Goal: Transaction & Acquisition: Purchase product/service

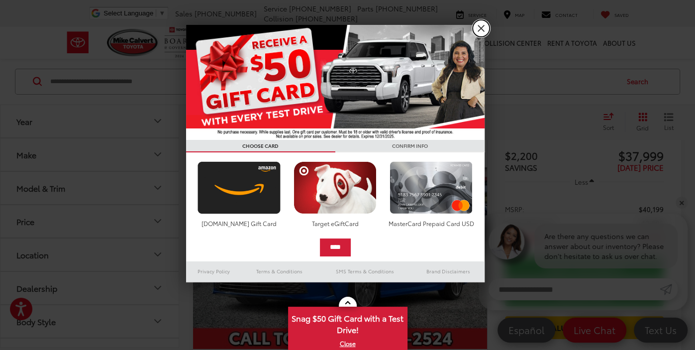
click at [480, 31] on link "X" at bounding box center [481, 28] width 17 height 17
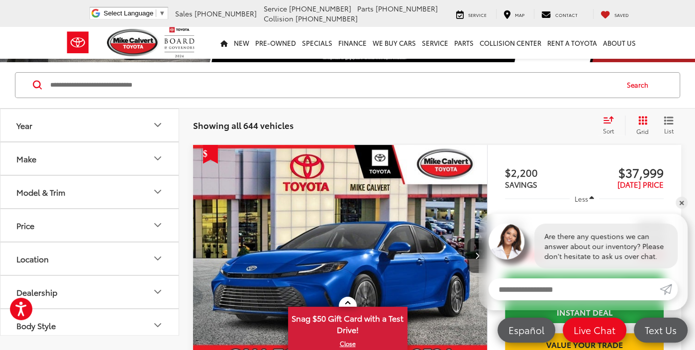
scroll to position [19, 0]
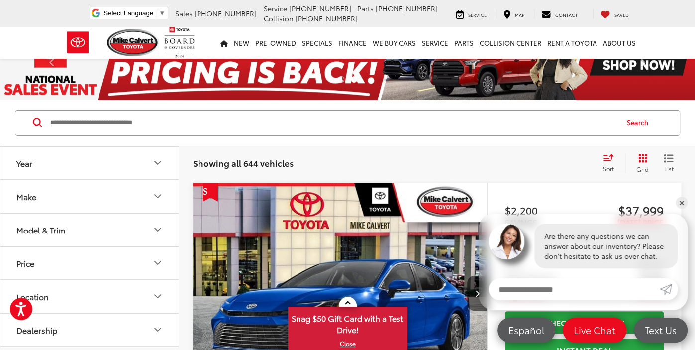
click at [536, 130] on input "Search by Make, Model, or Keyword" at bounding box center [333, 123] width 568 height 24
click at [184, 118] on input "Search by Make, Model, or Keyword" at bounding box center [333, 123] width 568 height 24
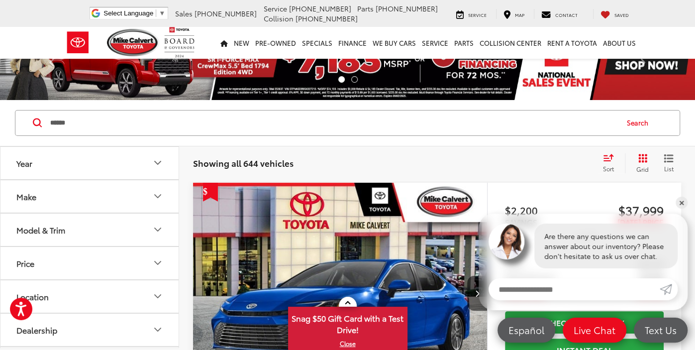
type input "******"
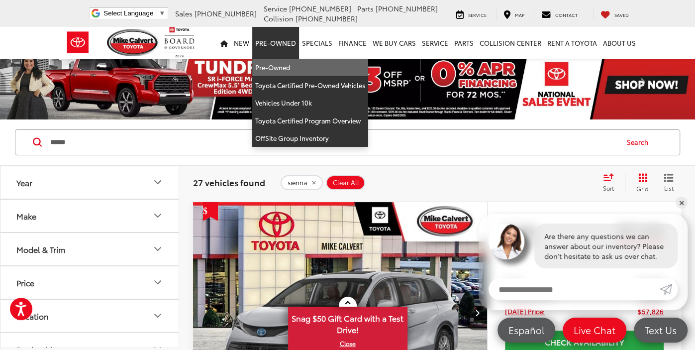
click at [272, 63] on link "Pre-Owned" at bounding box center [310, 68] width 116 height 18
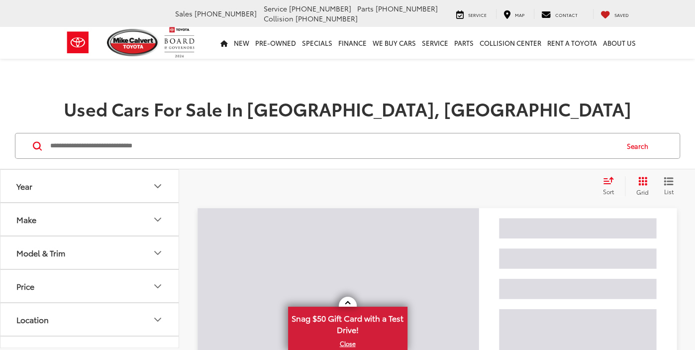
click at [262, 146] on input "Search by Make, Model, or Keyword" at bounding box center [333, 146] width 568 height 24
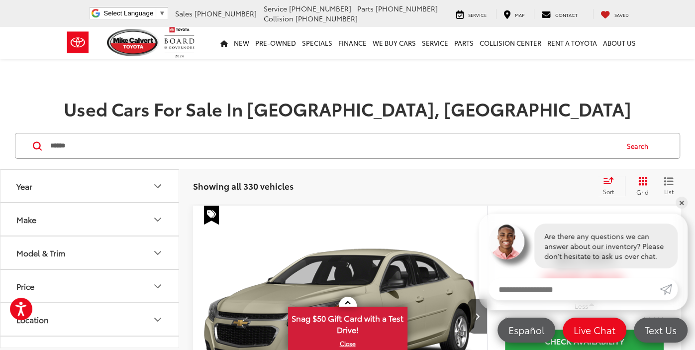
type input "******"
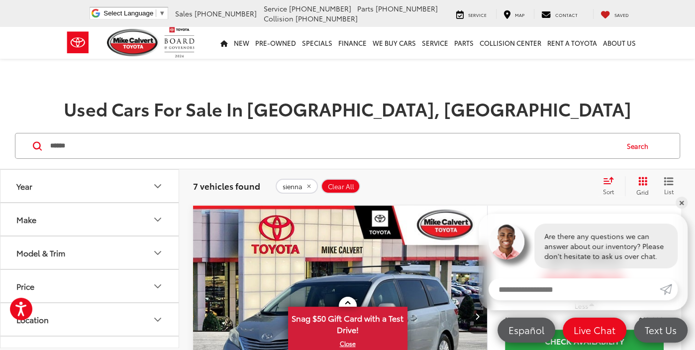
click at [554, 99] on h1 "Used Cars For Sale In Houston, TX" at bounding box center [347, 109] width 695 height 20
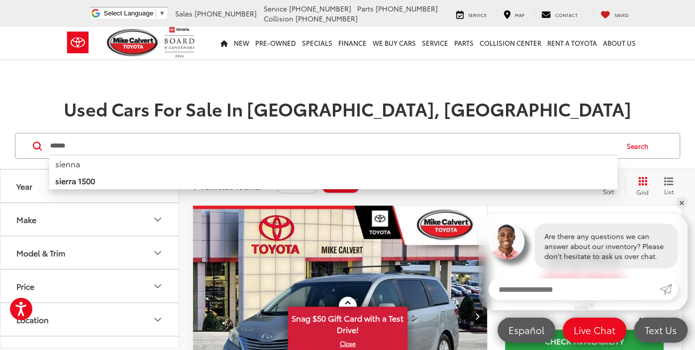
drag, startPoint x: 95, startPoint y: 153, endPoint x: 0, endPoint y: 142, distance: 95.7
click at [0, 142] on div "****** ****** sienna sierra 1500 Search" at bounding box center [347, 146] width 695 height 46
click at [95, 143] on input "******" at bounding box center [333, 146] width 568 height 24
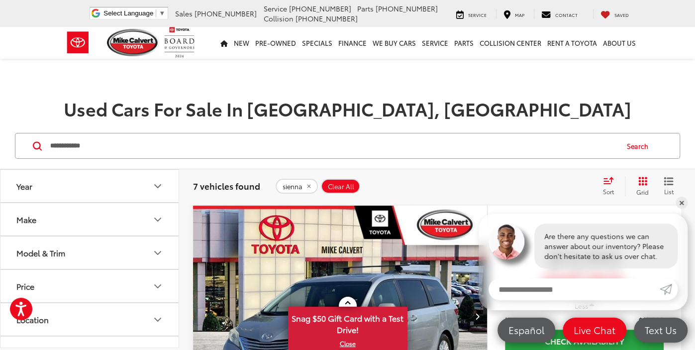
type input "**********"
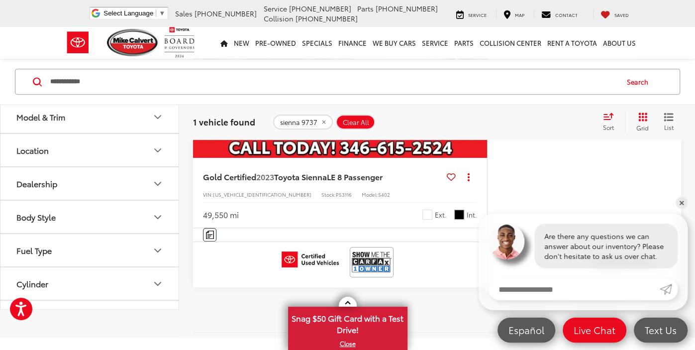
scroll to position [261, 0]
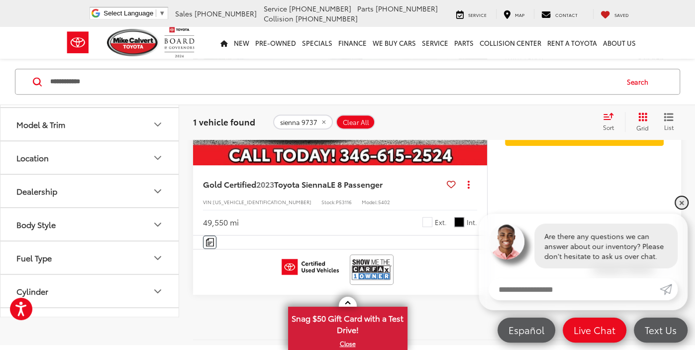
click at [682, 200] on link "✕" at bounding box center [682, 203] width 12 height 12
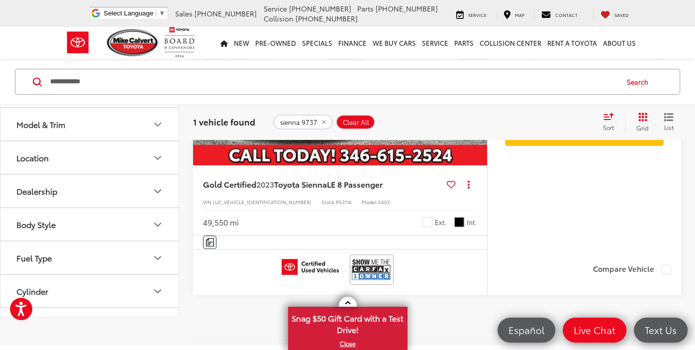
click at [505, 156] on capital-one-entry-button at bounding box center [505, 156] width 0 height 0
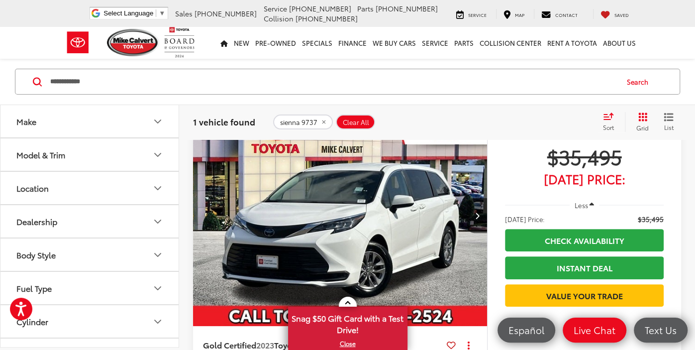
scroll to position [99, 0]
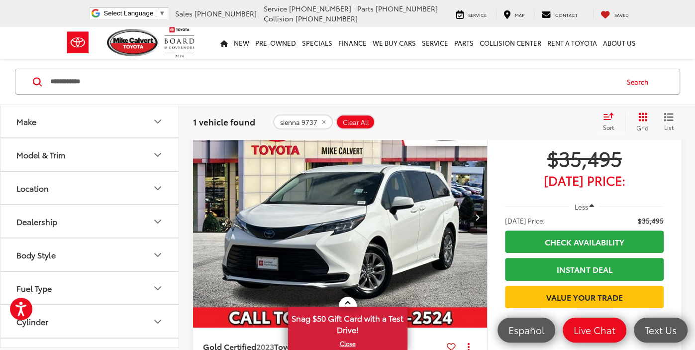
click at [350, 224] on img "2023 Toyota Sienna LE 8 Passenger 0" at bounding box center [341, 217] width 296 height 221
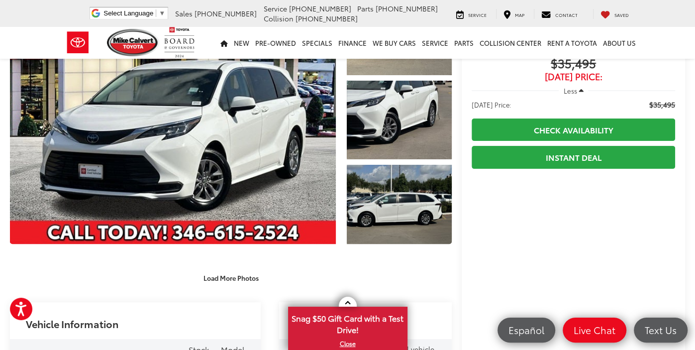
scroll to position [115, 0]
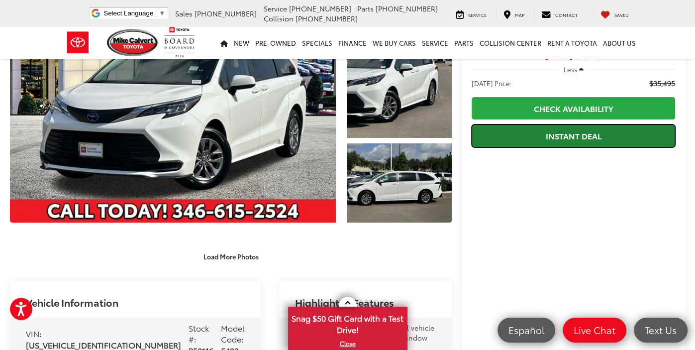
click at [534, 134] on link "Instant Deal" at bounding box center [574, 135] width 204 height 22
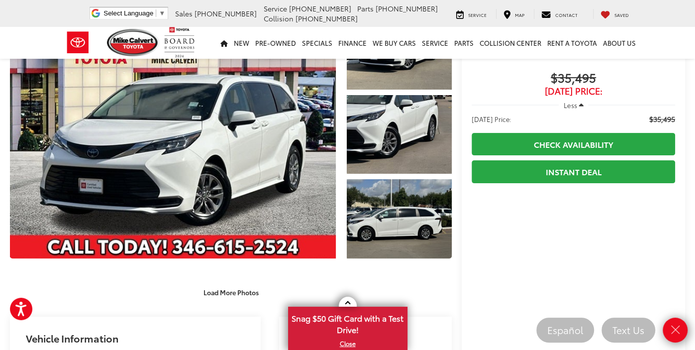
scroll to position [0, 0]
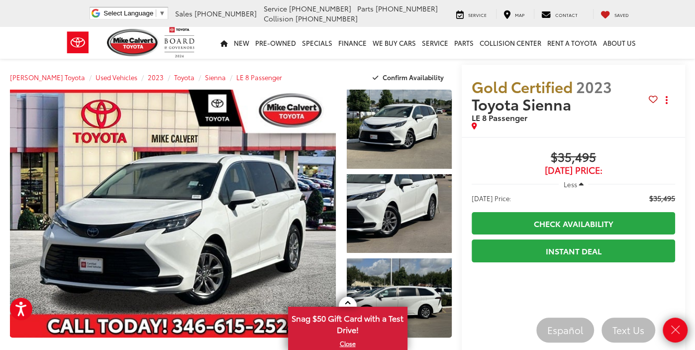
click at [319, 78] on div "Mike Calvert Toyota Used Vehicles 2023 Toyota Sienna LE 8 Passenger Confirm Ava…" at bounding box center [231, 77] width 442 height 25
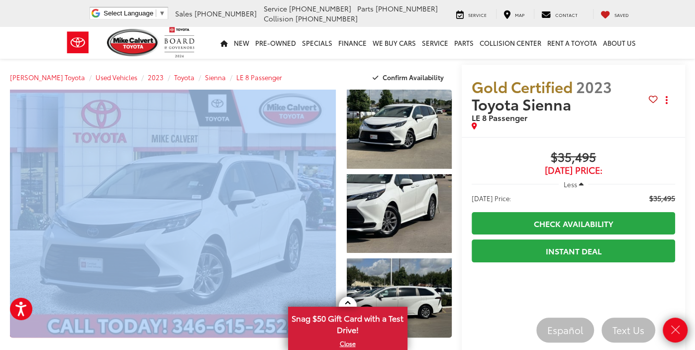
click at [320, 78] on div "Mike Calvert Toyota Used Vehicles 2023 Toyota Sienna LE 8 Passenger Confirm Ava…" at bounding box center [231, 77] width 442 height 25
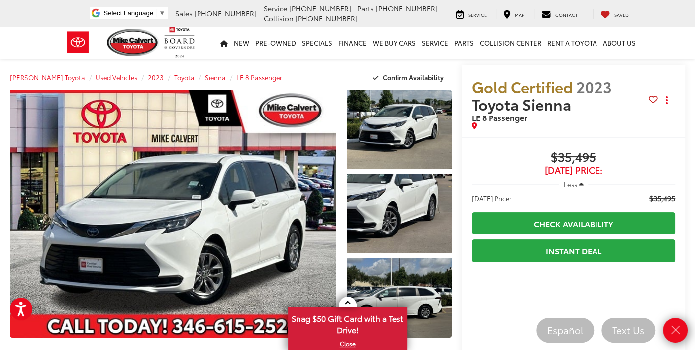
click at [322, 79] on div "Mike Calvert Toyota Used Vehicles 2023 Toyota Sienna LE 8 Passenger Confirm Ava…" at bounding box center [231, 77] width 442 height 25
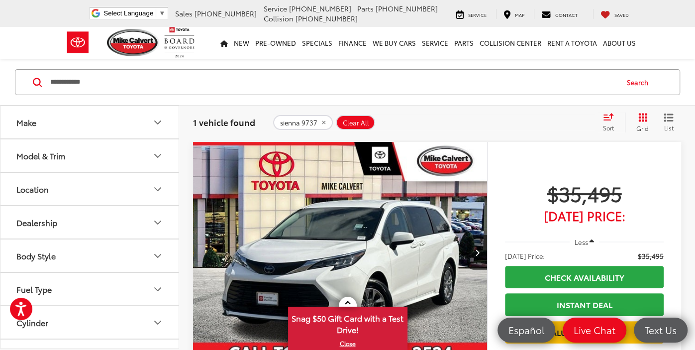
click at [375, 250] on img "2023 Toyota Sienna LE 8 Passenger 0" at bounding box center [341, 252] width 296 height 221
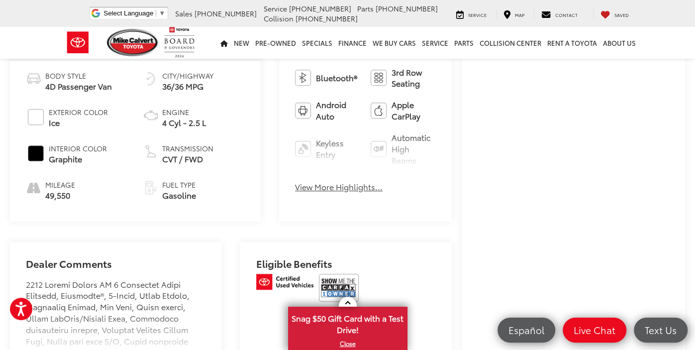
scroll to position [425, 0]
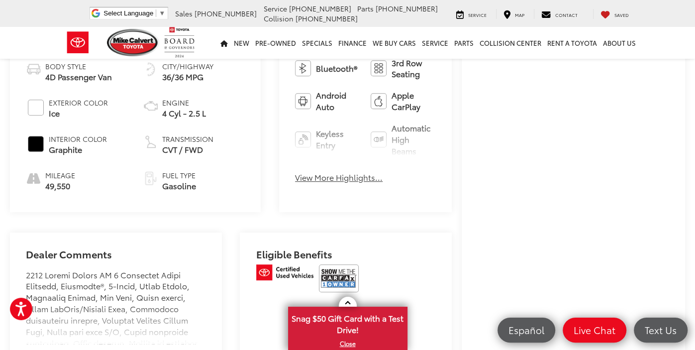
click at [683, 85] on div "Buy $35,495 [DATE] Price: Less [DATE] Price: $35,495 Check Availability Instant…" at bounding box center [573, 109] width 223 height 795
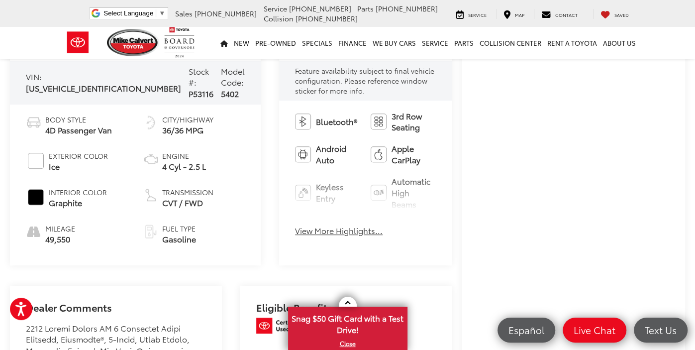
scroll to position [354, 0]
